Goal: Task Accomplishment & Management: Manage account settings

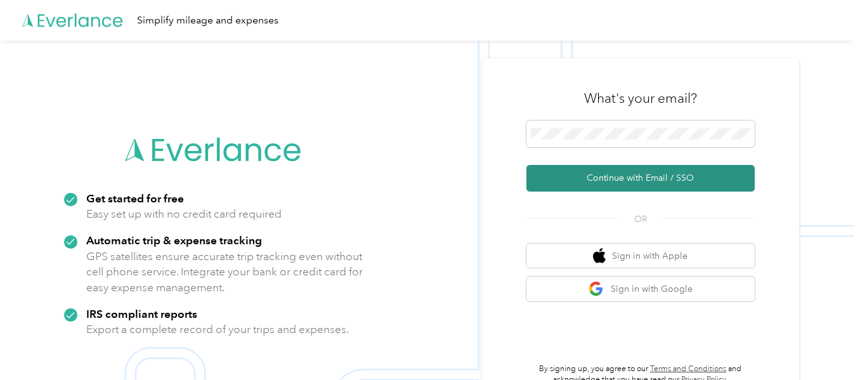
click at [631, 175] on button "Continue with Email / SSO" at bounding box center [641, 178] width 228 height 27
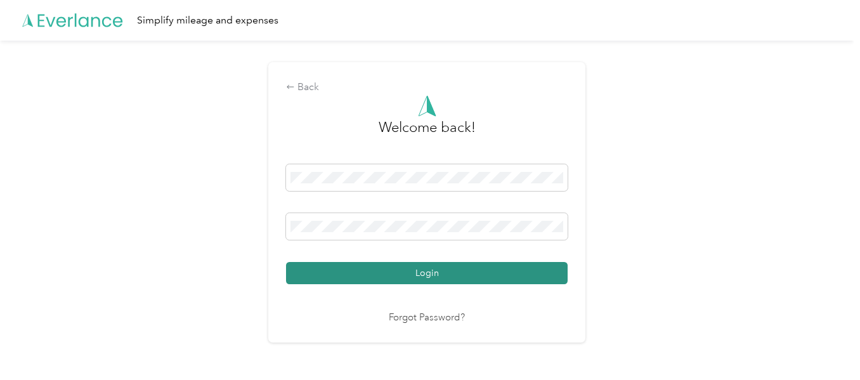
click at [433, 269] on button "Login" at bounding box center [427, 273] width 282 height 22
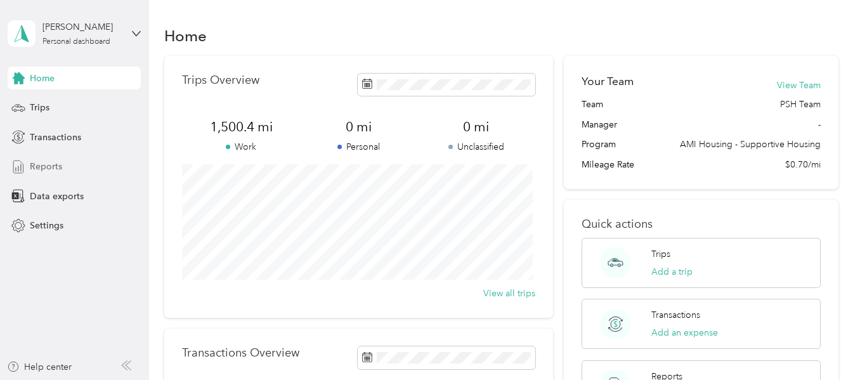
click at [60, 166] on span "Reports" at bounding box center [46, 166] width 32 height 13
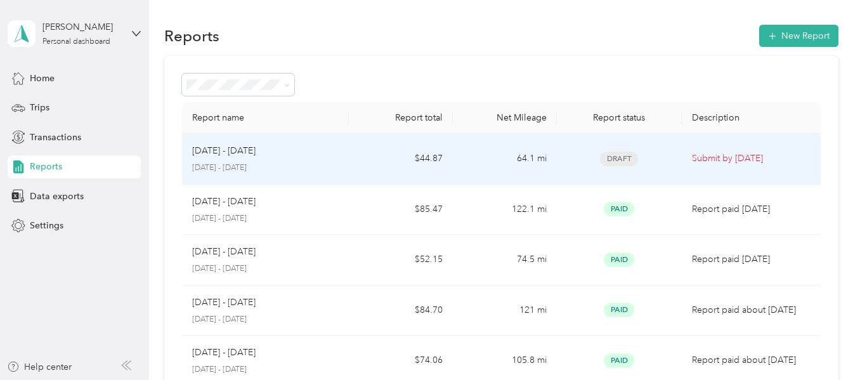
click at [320, 157] on div "[DATE] - [DATE]" at bounding box center [265, 151] width 146 height 14
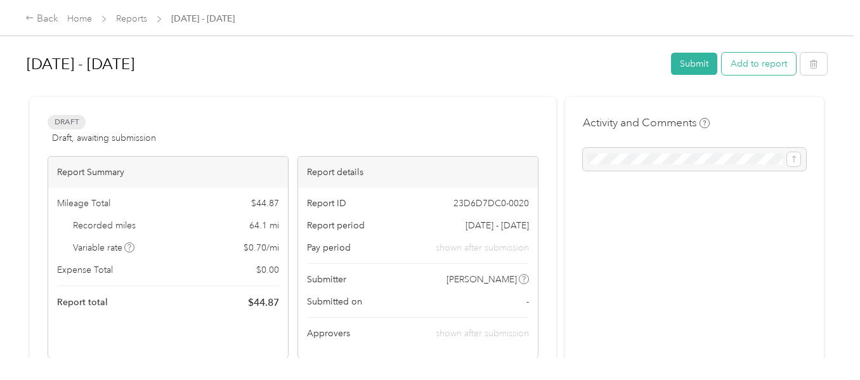
click at [750, 64] on button "Add to report" at bounding box center [759, 64] width 74 height 22
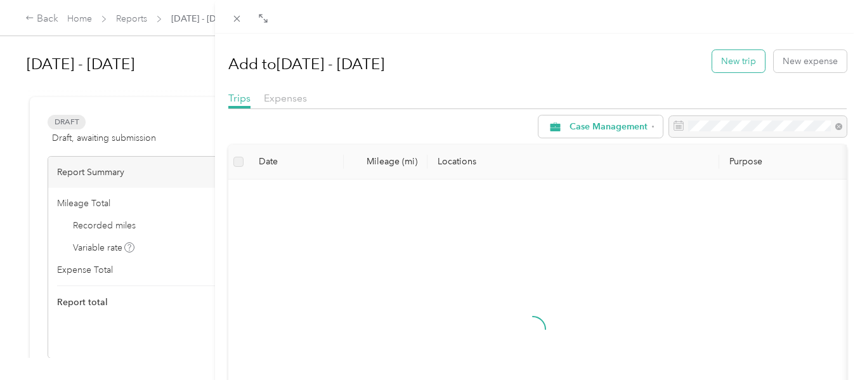
click at [733, 63] on button "New trip" at bounding box center [738, 61] width 53 height 22
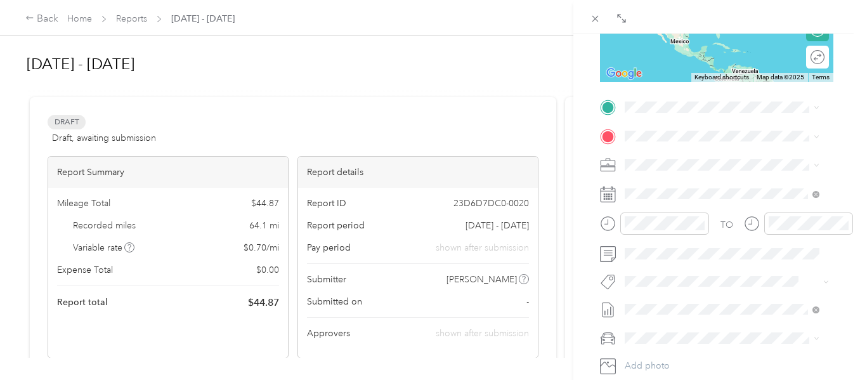
scroll to position [254, 0]
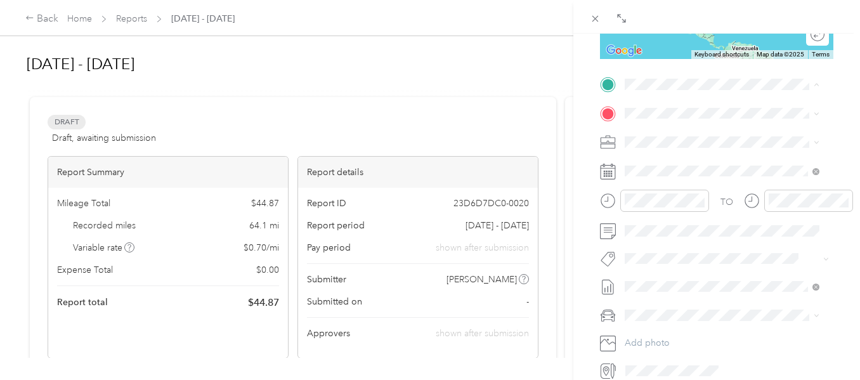
drag, startPoint x: 731, startPoint y: 256, endPoint x: 726, endPoint y: 227, distance: 29.5
click at [731, 245] on strong "Main Street Apartments" at bounding box center [742, 238] width 99 height 11
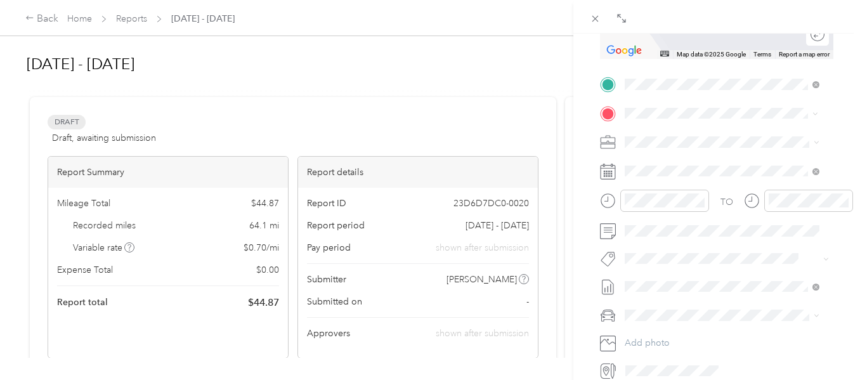
click at [710, 181] on span "[STREET_ADDRESS][US_STATE]" at bounding box center [712, 182] width 127 height 11
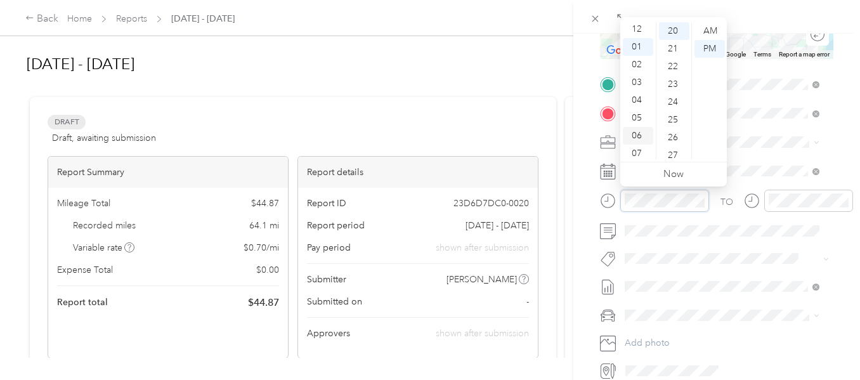
scroll to position [0, 0]
click at [639, 30] on div "12" at bounding box center [638, 31] width 30 height 18
click at [674, 29] on div "00" at bounding box center [674, 31] width 30 height 18
click at [710, 42] on div "PM" at bounding box center [710, 49] width 30 height 18
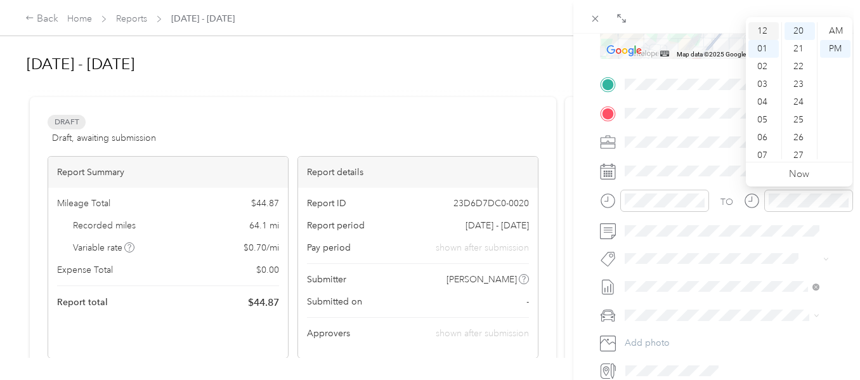
click at [761, 29] on div "12" at bounding box center [764, 31] width 30 height 18
click at [800, 89] on div "13" at bounding box center [800, 97] width 30 height 18
click at [835, 44] on div "PM" at bounding box center [835, 49] width 30 height 18
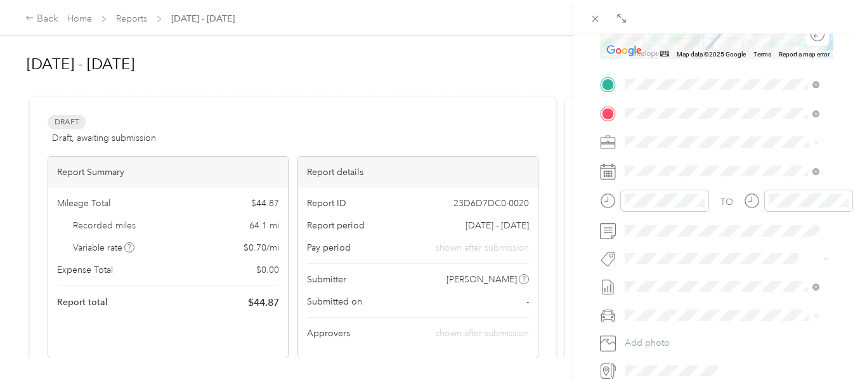
click at [658, 336] on span "Chrysler pt cruiser" at bounding box center [665, 337] width 73 height 11
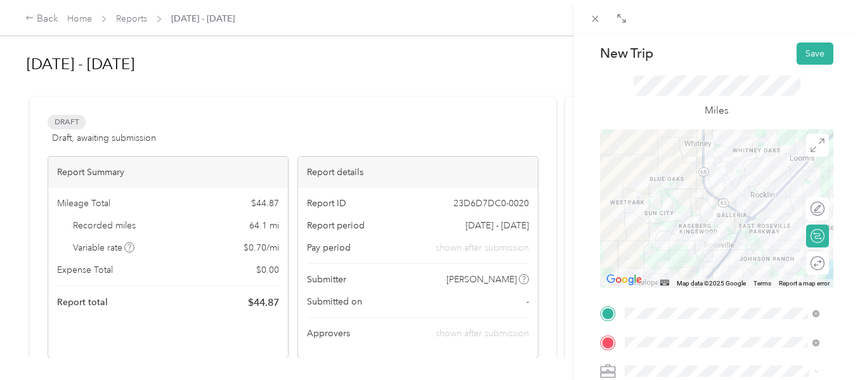
scroll to position [0, 0]
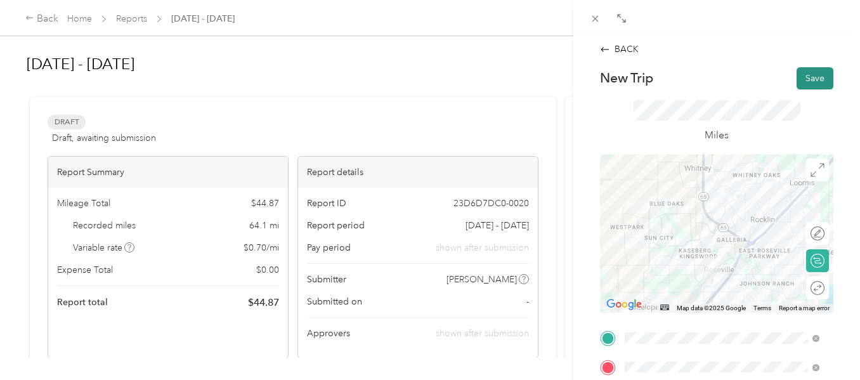
click at [800, 72] on button "Save" at bounding box center [815, 78] width 37 height 22
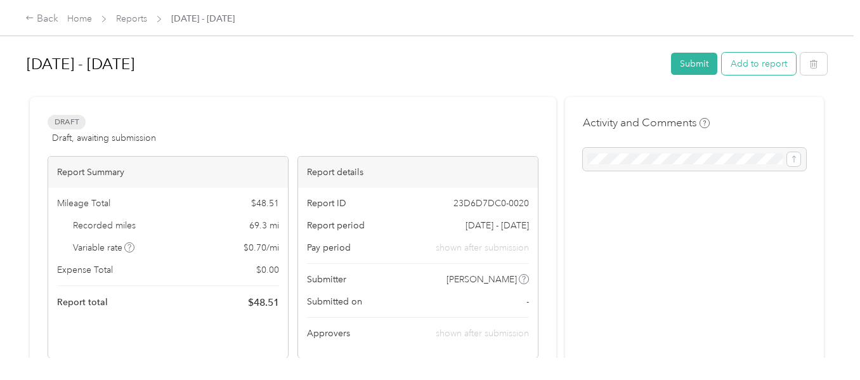
click at [741, 59] on button "Add to report" at bounding box center [759, 64] width 74 height 22
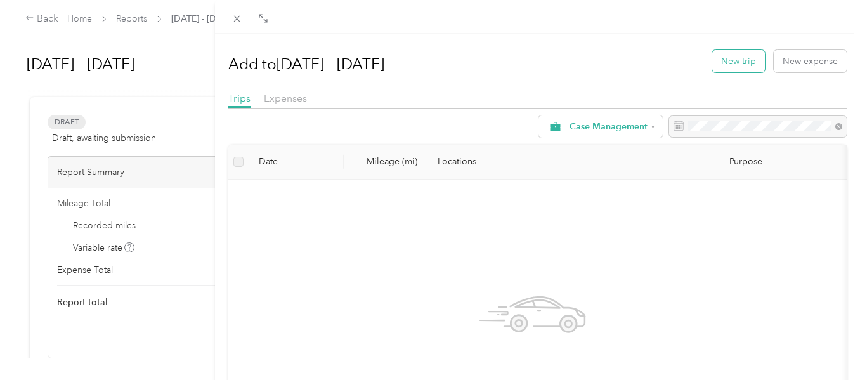
click at [723, 55] on button "New trip" at bounding box center [738, 61] width 53 height 22
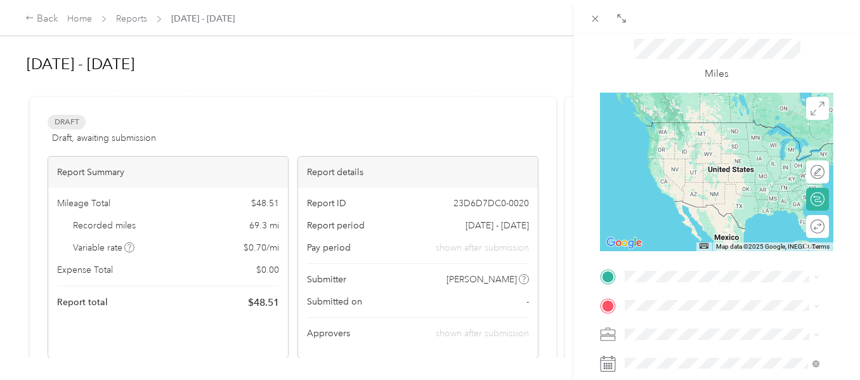
scroll to position [127, 0]
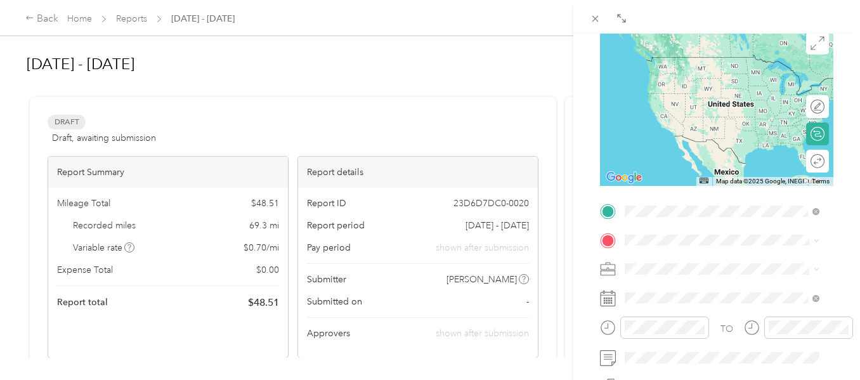
click at [690, 87] on div "TEAM Phoenix House [STREET_ADDRESS][US_STATE]" at bounding box center [718, 71] width 138 height 31
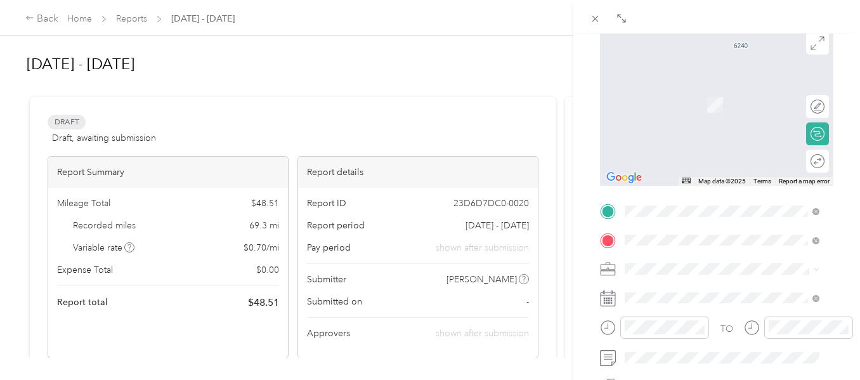
click at [715, 157] on div "TEAM [GEOGRAPHIC_DATA] [STREET_ADDRESS][US_STATE]" at bounding box center [718, 144] width 138 height 31
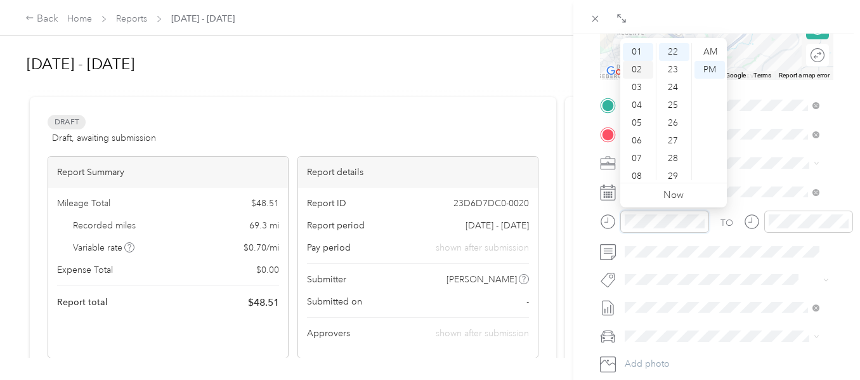
scroll to position [0, 0]
click at [640, 49] on div "12" at bounding box center [638, 52] width 30 height 18
click at [672, 131] on div "16" at bounding box center [674, 136] width 30 height 18
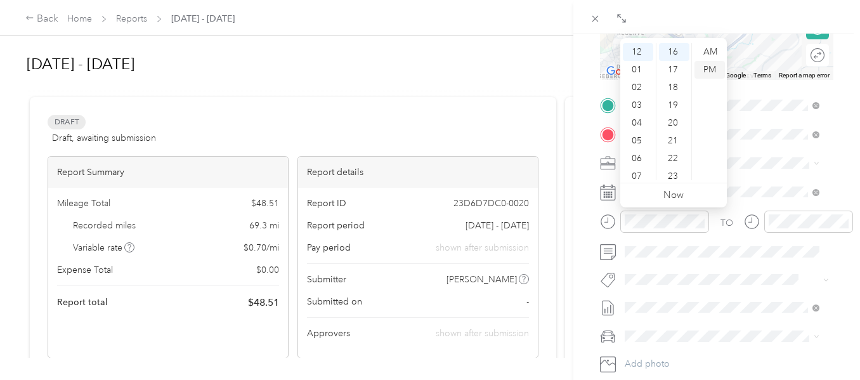
click at [710, 69] on div "PM" at bounding box center [710, 70] width 30 height 18
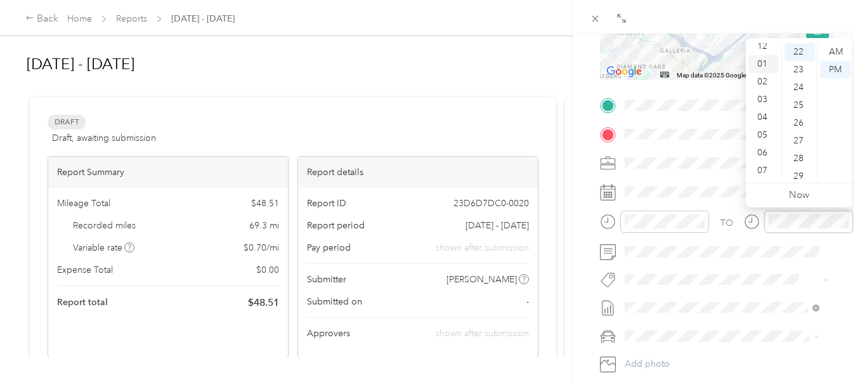
scroll to position [0, 0]
drag, startPoint x: 760, startPoint y: 48, endPoint x: 811, endPoint y: 73, distance: 57.3
click at [761, 48] on div "12" at bounding box center [764, 52] width 30 height 18
drag, startPoint x: 799, startPoint y: 66, endPoint x: 829, endPoint y: 58, distance: 30.9
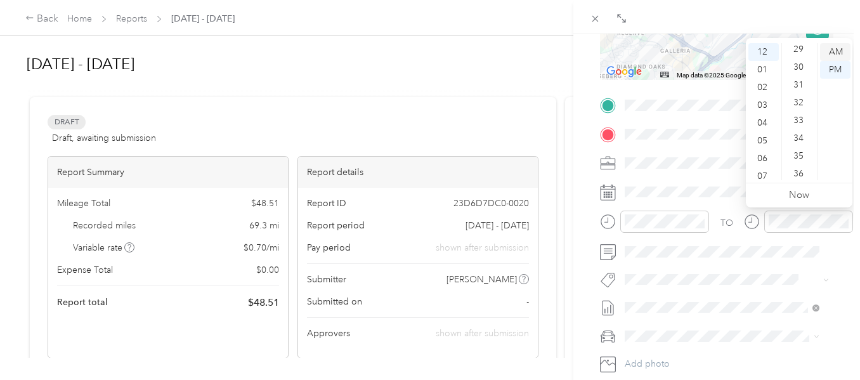
click at [799, 66] on div "30" at bounding box center [800, 67] width 30 height 18
click at [834, 66] on div "PM" at bounding box center [835, 70] width 30 height 18
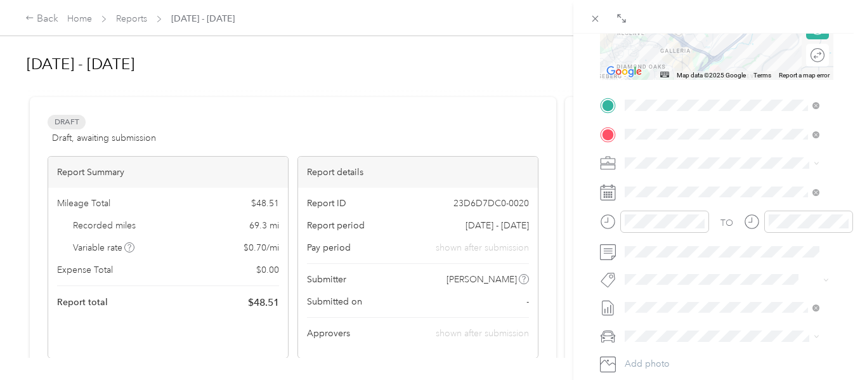
click at [662, 353] on span "Chrysler pt cruiser" at bounding box center [665, 356] width 73 height 11
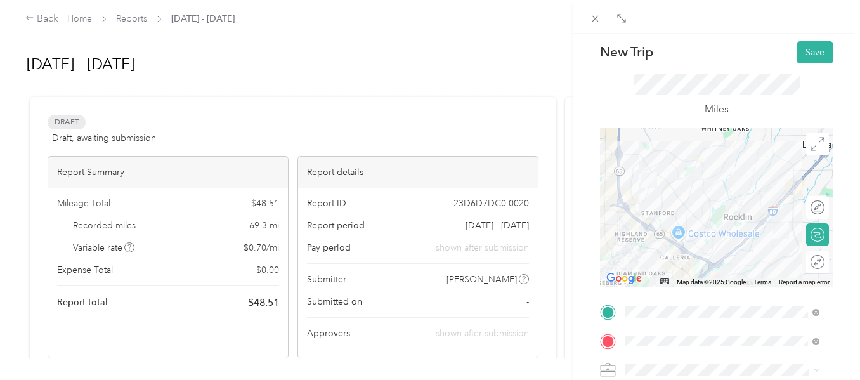
scroll to position [0, 0]
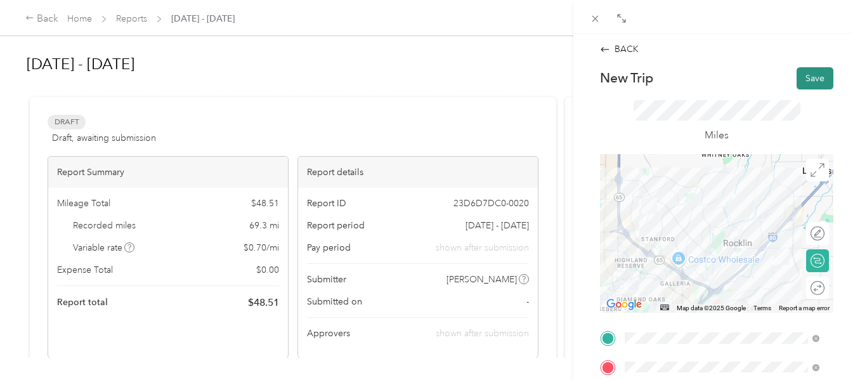
click at [798, 74] on button "Save" at bounding box center [815, 78] width 37 height 22
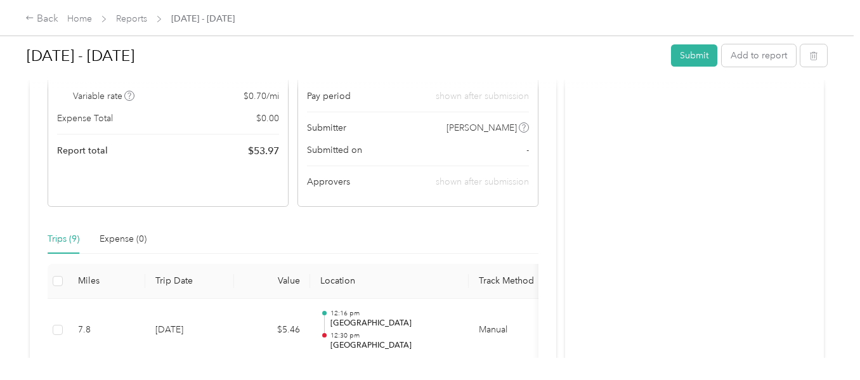
scroll to position [127, 0]
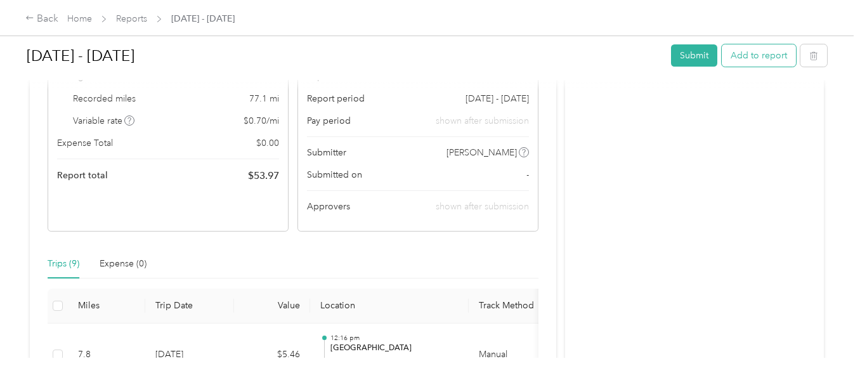
click at [758, 51] on button "Add to report" at bounding box center [759, 55] width 74 height 22
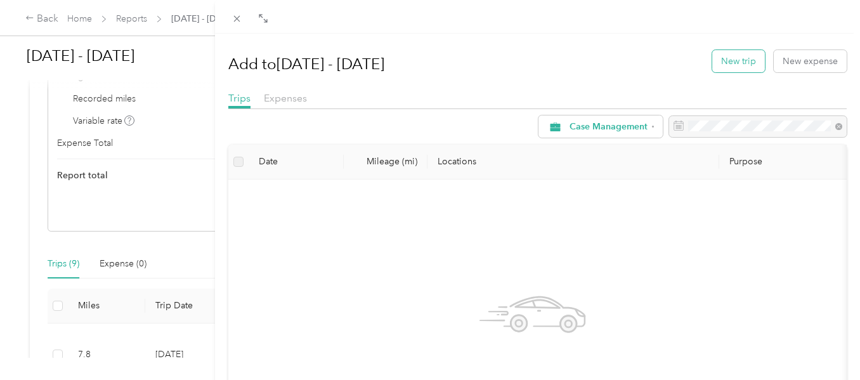
click at [726, 56] on button "New trip" at bounding box center [738, 61] width 53 height 22
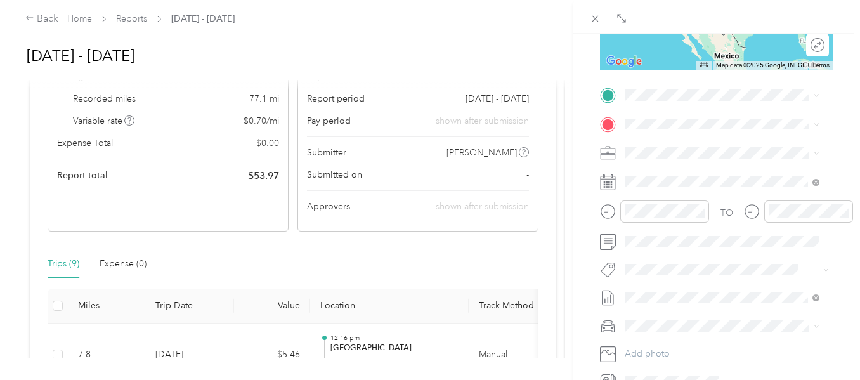
scroll to position [254, 0]
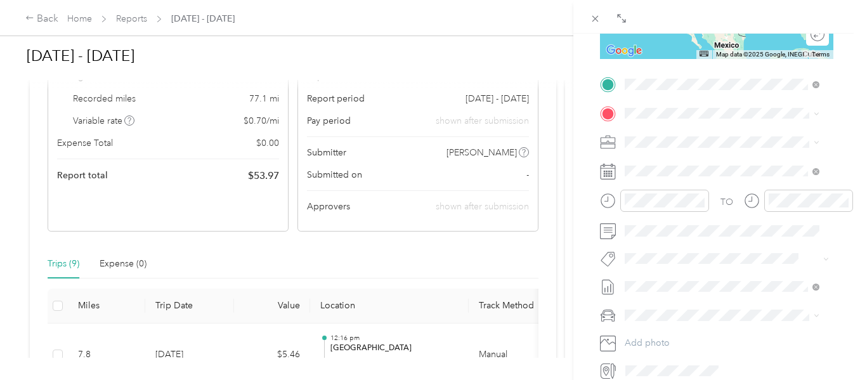
click at [714, 203] on span "[STREET_ADDRESS][US_STATE]" at bounding box center [712, 197] width 127 height 11
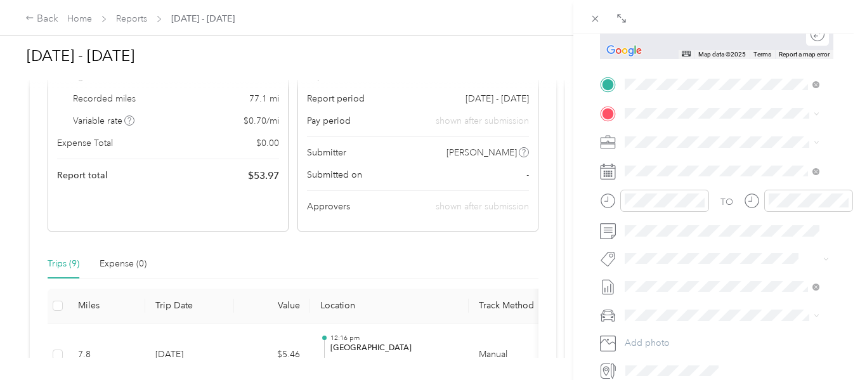
click at [694, 174] on div "TEAM Meadow Manor [STREET_ADDRESS][US_STATE]" at bounding box center [718, 167] width 138 height 31
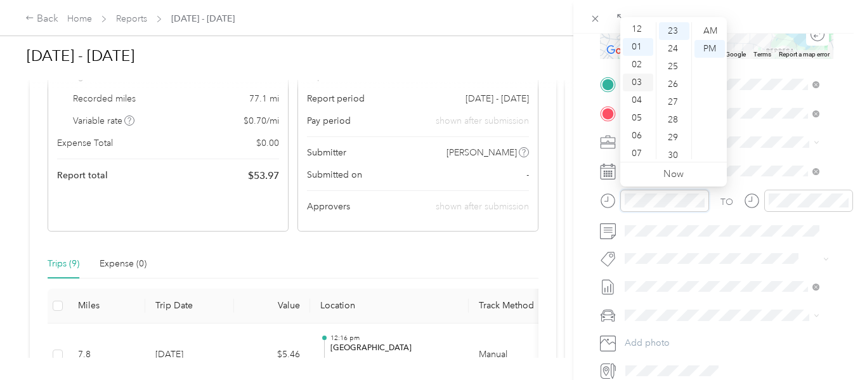
scroll to position [0, 0]
click at [637, 27] on div "12" at bounding box center [638, 31] width 30 height 18
click at [672, 110] on div "35" at bounding box center [674, 117] width 30 height 18
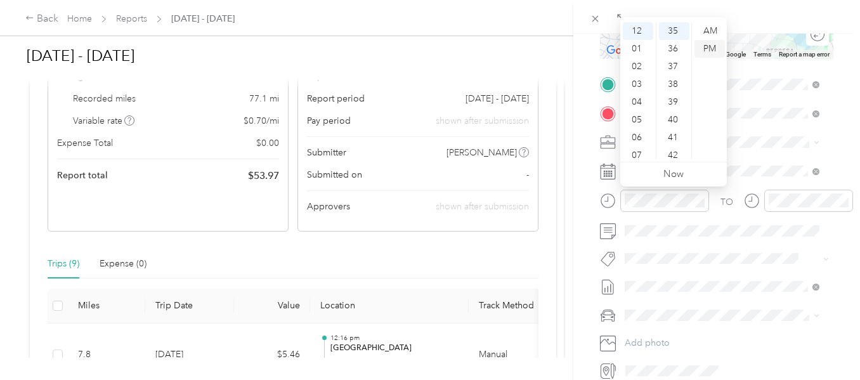
click at [704, 45] on div "PM" at bounding box center [710, 49] width 30 height 18
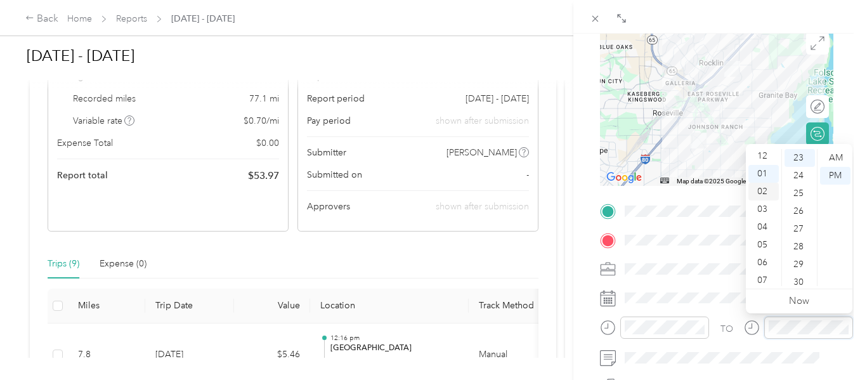
scroll to position [0, 0]
click at [766, 155] on div "12" at bounding box center [764, 158] width 30 height 18
click at [803, 278] on div "55" at bounding box center [800, 282] width 30 height 18
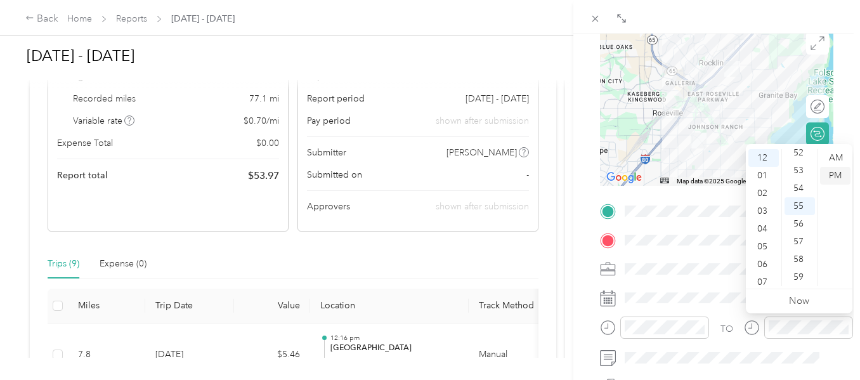
click at [835, 169] on div "PM" at bounding box center [835, 176] width 30 height 18
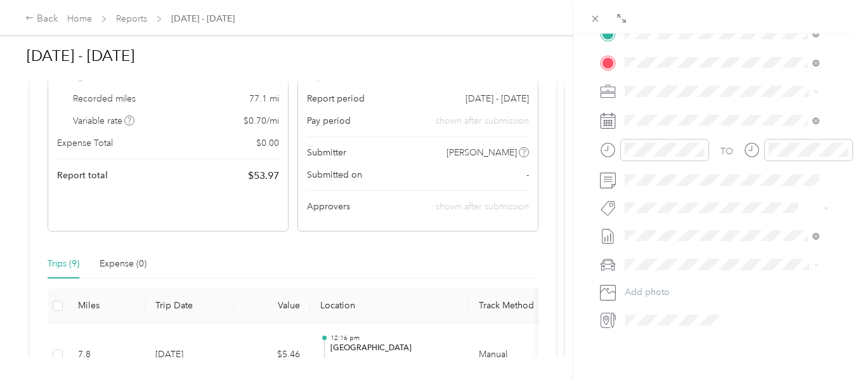
scroll to position [312, 0]
click at [666, 273] on div "Chrysler pt cruiser" at bounding box center [722, 279] width 186 height 13
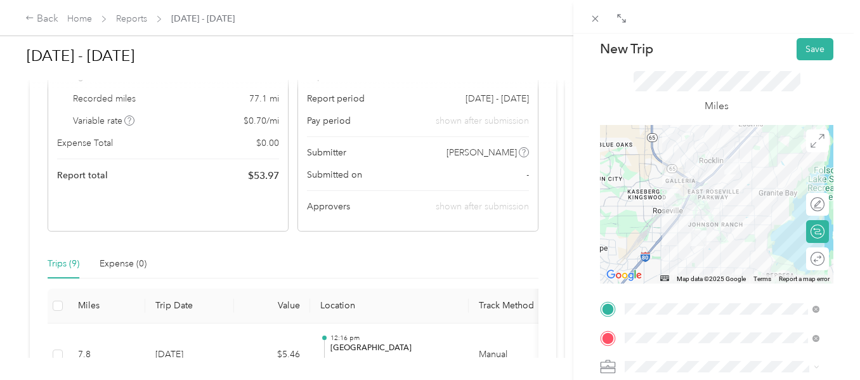
scroll to position [4, 0]
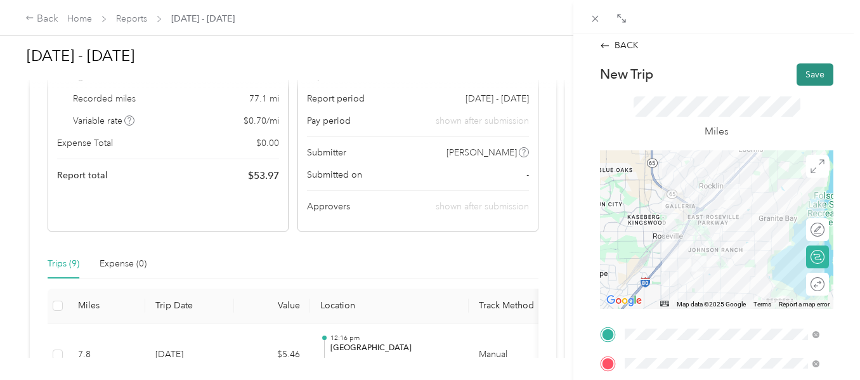
click at [804, 72] on button "Save" at bounding box center [815, 74] width 37 height 22
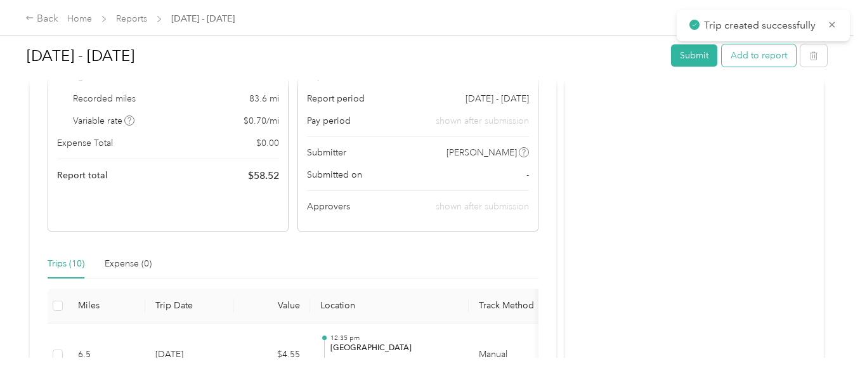
click at [759, 56] on button "Add to report" at bounding box center [759, 55] width 74 height 22
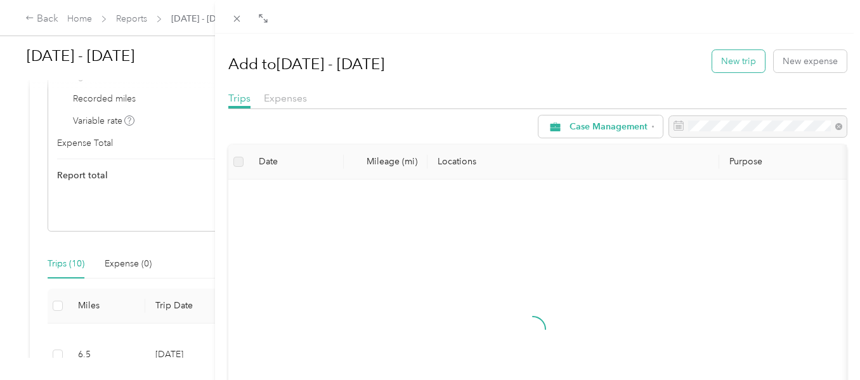
click at [734, 59] on button "New trip" at bounding box center [738, 61] width 53 height 22
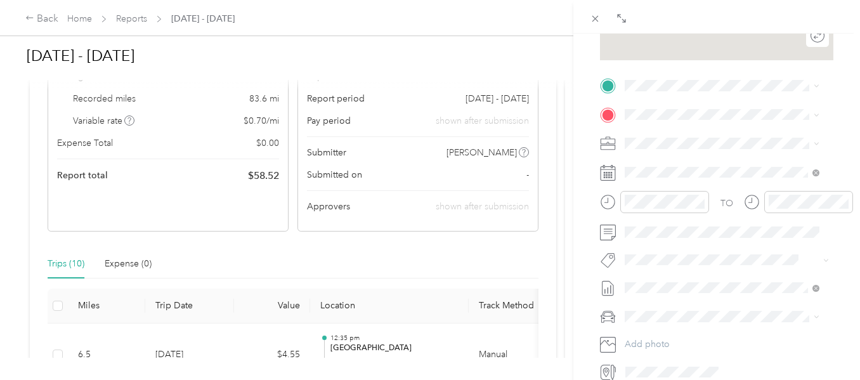
scroll to position [254, 0]
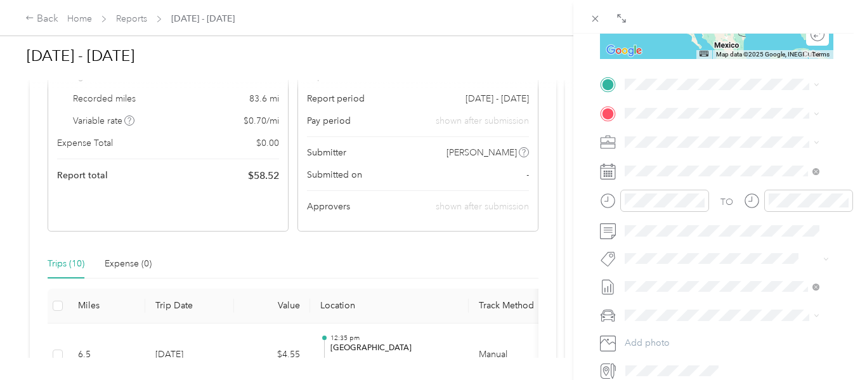
drag, startPoint x: 716, startPoint y: 144, endPoint x: 710, endPoint y: 124, distance: 20.7
click at [716, 138] on div "TEAM [GEOGRAPHIC_DATA]" at bounding box center [718, 136] width 138 height 16
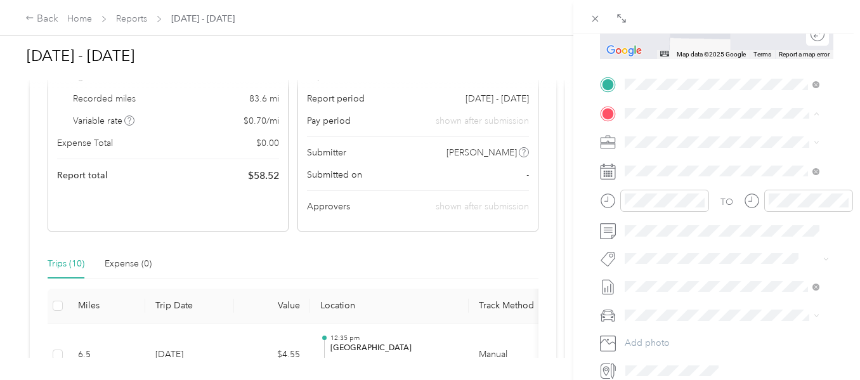
click at [717, 276] on div "TEAM Main Street Apartments" at bounding box center [720, 268] width 143 height 16
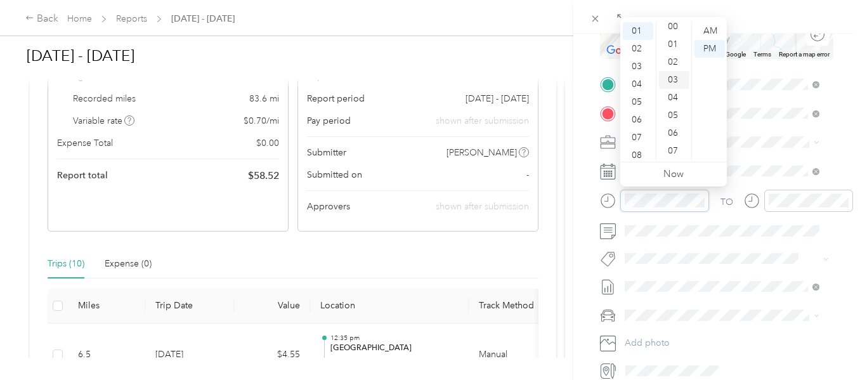
scroll to position [0, 0]
click at [675, 23] on div "00" at bounding box center [674, 31] width 30 height 18
click at [707, 42] on div "PM" at bounding box center [710, 49] width 30 height 18
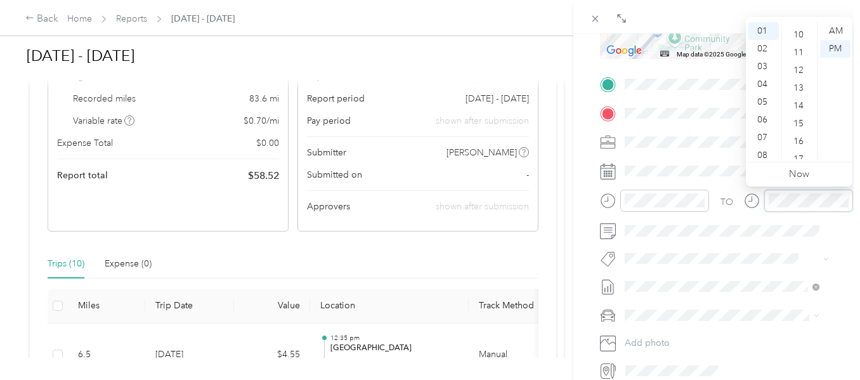
scroll to position [173, 0]
click at [804, 117] on div "15" at bounding box center [800, 125] width 30 height 18
click at [834, 48] on div "PM" at bounding box center [835, 49] width 30 height 18
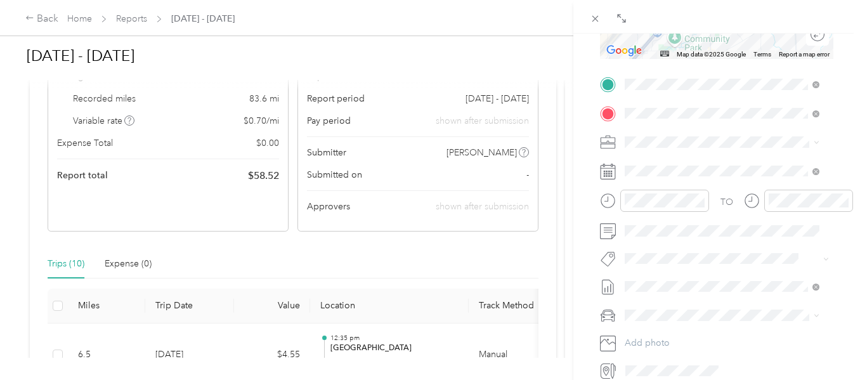
click at [637, 335] on span "Chrysler pt cruiser" at bounding box center [665, 337] width 73 height 11
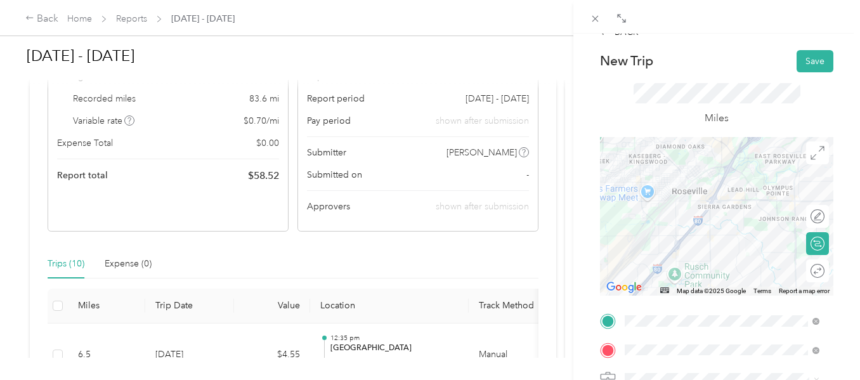
scroll to position [8, 0]
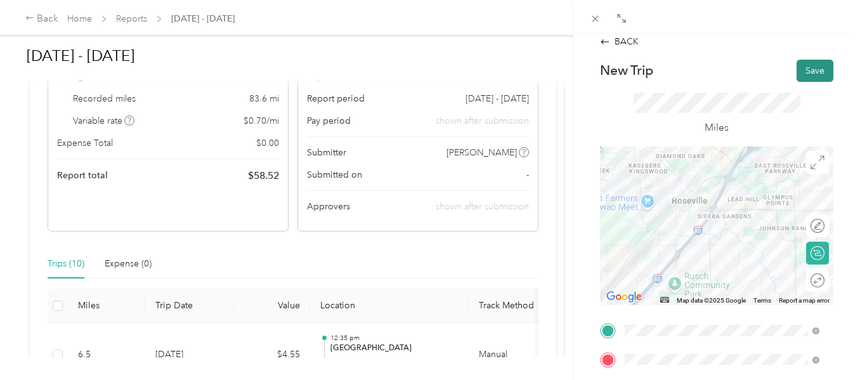
click at [807, 69] on button "Save" at bounding box center [815, 71] width 37 height 22
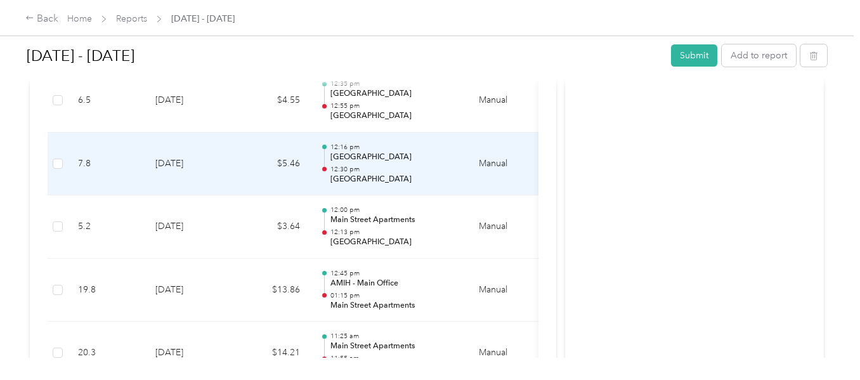
scroll to position [381, 0]
